Goal: Information Seeking & Learning: Learn about a topic

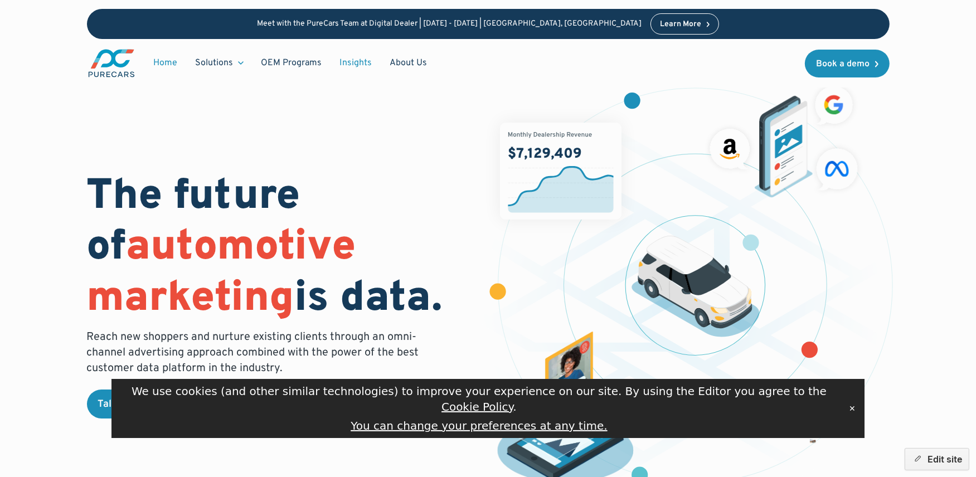
click at [350, 60] on link "Insights" at bounding box center [356, 62] width 50 height 21
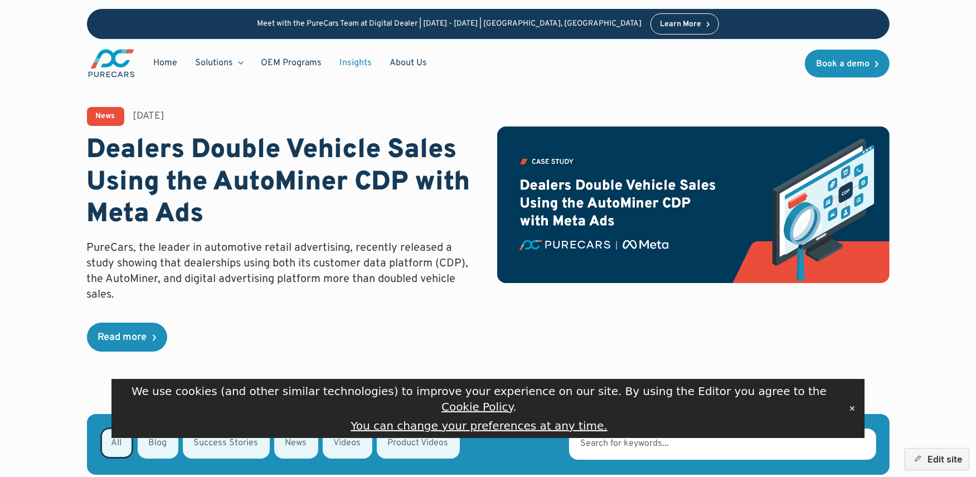
click at [283, 336] on div "News September 23, 2025 Dealers Double Vehicle Sales Using the AutoMiner CDP wi…" at bounding box center [488, 207] width 878 height 414
click at [134, 323] on link "Read more" at bounding box center [127, 337] width 80 height 29
